Goal: Task Accomplishment & Management: Use online tool/utility

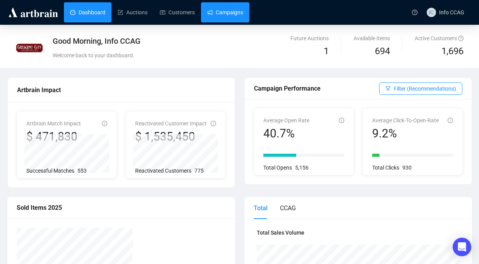
click at [236, 11] on link "Campaigns" at bounding box center [225, 12] width 36 height 20
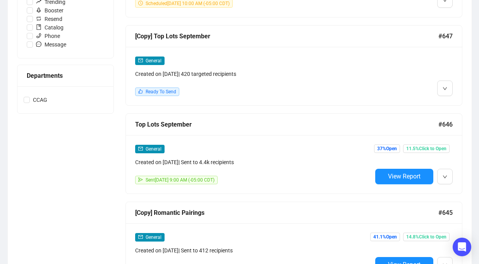
scroll to position [294, 0]
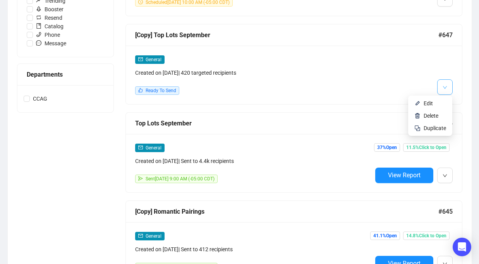
click at [445, 86] on icon "down" at bounding box center [445, 87] width 5 height 5
click at [434, 101] on span "Edit" at bounding box center [435, 103] width 22 height 9
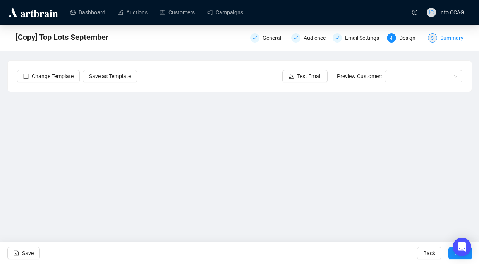
click at [445, 39] on div "Summary" at bounding box center [452, 37] width 23 height 9
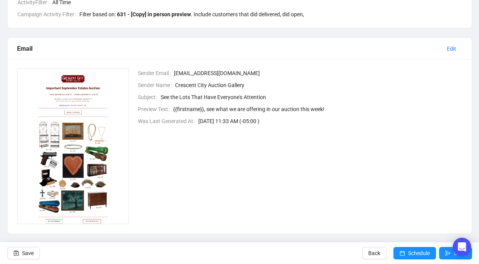
scroll to position [173, 0]
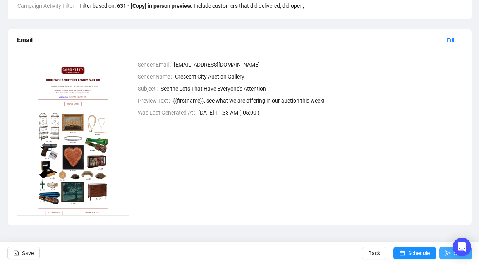
click at [447, 253] on icon "send" at bounding box center [448, 253] width 5 height 5
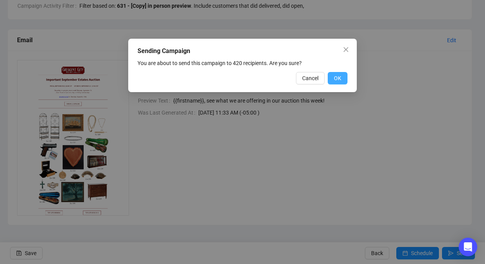
click at [339, 79] on span "OK" at bounding box center [337, 78] width 7 height 9
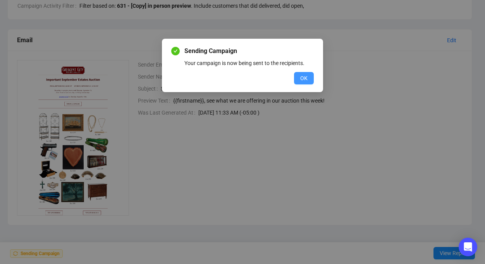
click at [303, 79] on span "OK" at bounding box center [303, 78] width 7 height 9
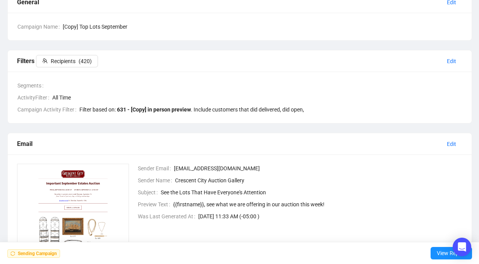
scroll to position [0, 0]
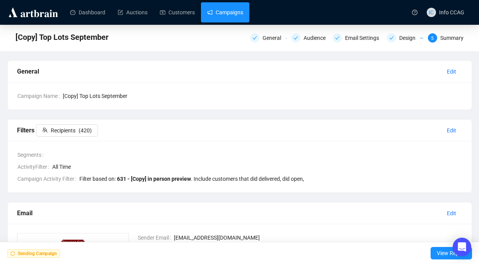
click at [227, 8] on link "Campaigns" at bounding box center [225, 12] width 36 height 20
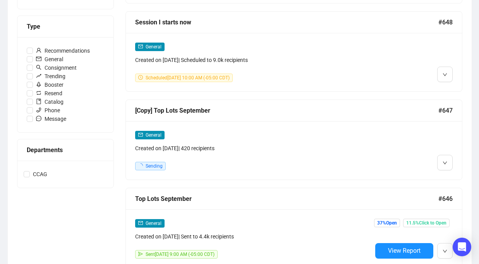
scroll to position [299, 0]
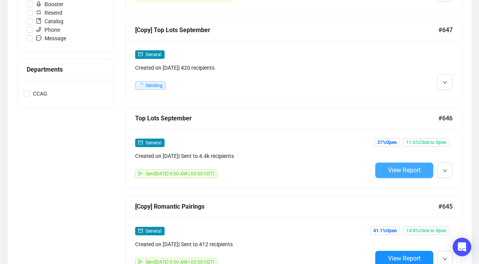
click at [393, 170] on span "View Report" at bounding box center [404, 170] width 33 height 7
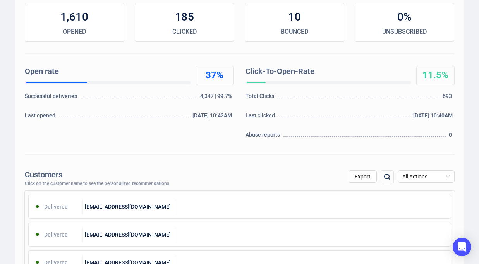
scroll to position [122, 0]
click at [423, 174] on span "All Actions" at bounding box center [427, 177] width 48 height 12
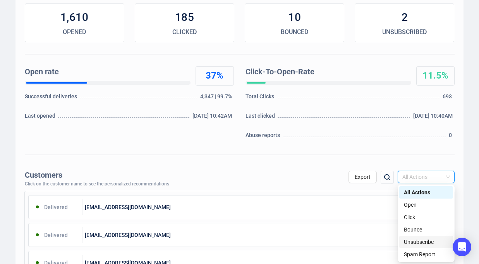
click at [416, 241] on div "Unsubscribe" at bounding box center [426, 242] width 45 height 9
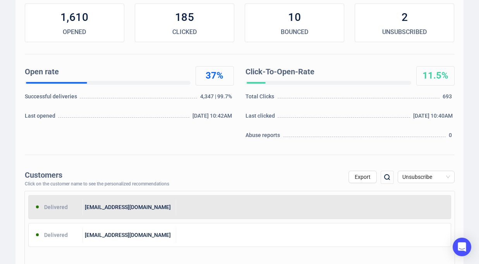
click at [302, 208] on div at bounding box center [313, 207] width 275 height 15
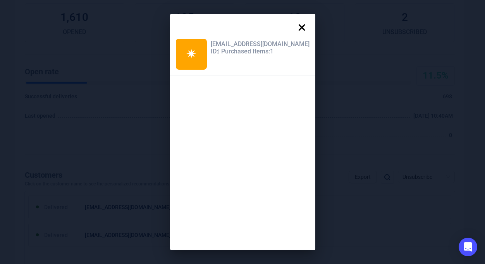
click at [294, 24] on icon at bounding box center [301, 27] width 15 height 15
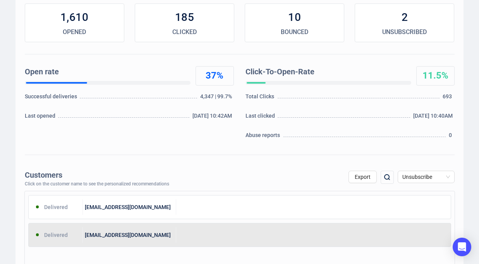
click at [174, 232] on div "[EMAIL_ADDRESS][DOMAIN_NAME]" at bounding box center [129, 234] width 93 height 15
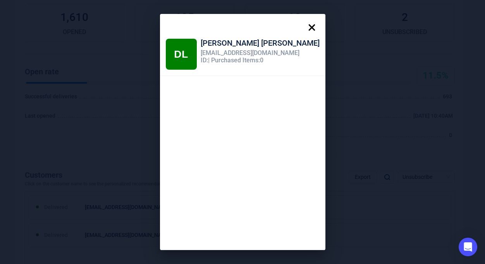
click at [308, 25] on icon at bounding box center [311, 27] width 7 height 7
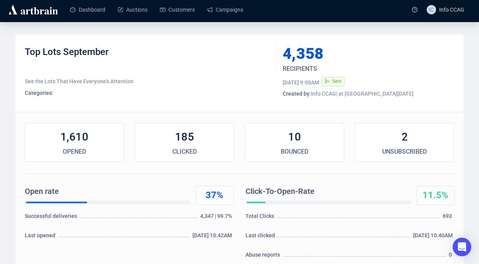
scroll to position [0, 0]
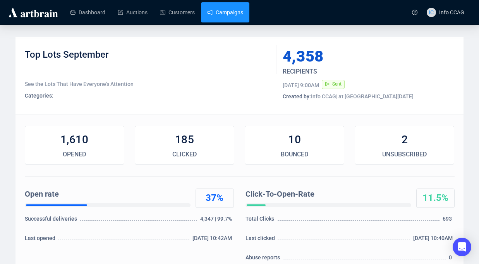
click at [236, 10] on link "Campaigns" at bounding box center [225, 12] width 36 height 20
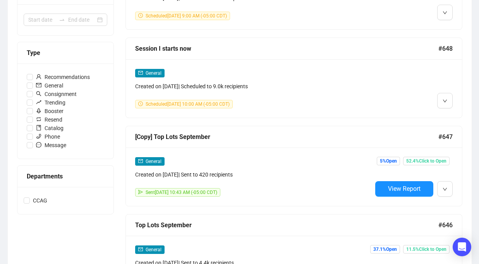
scroll to position [225, 0]
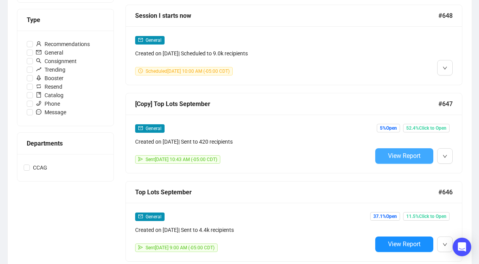
click at [394, 158] on span "View Report" at bounding box center [404, 155] width 33 height 7
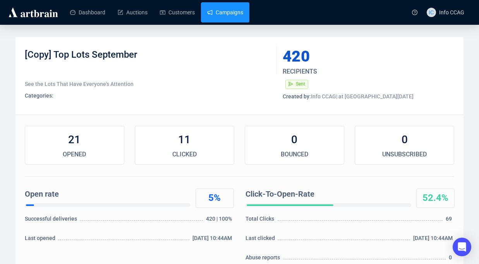
click at [226, 10] on link "Campaigns" at bounding box center [225, 12] width 36 height 20
